Goal: Check status: Check status

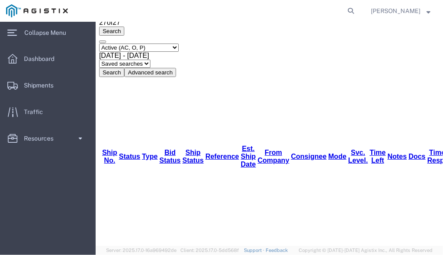
scroll to position [43, 0]
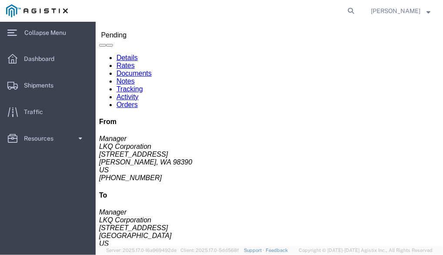
scroll to position [0, 0]
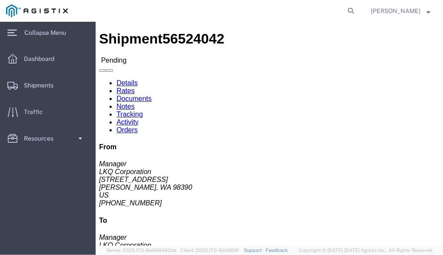
click link "Rates"
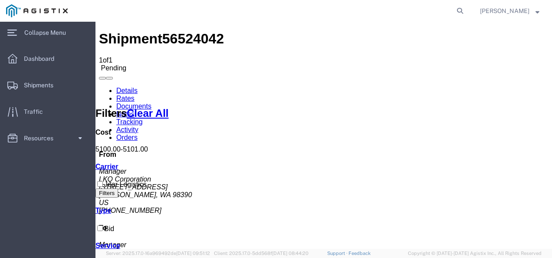
click at [152, 102] on link "Documents" at bounding box center [133, 105] width 35 height 7
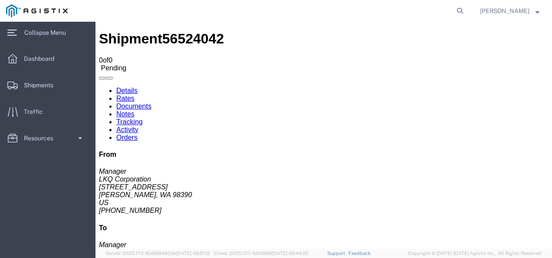
click at [135, 110] on link "Notes" at bounding box center [125, 113] width 18 height 7
click at [139, 126] on link "Activity" at bounding box center [127, 129] width 22 height 7
click at [138, 134] on link "Orders" at bounding box center [126, 137] width 21 height 7
click at [139, 126] on link "Activity" at bounding box center [127, 129] width 22 height 7
